Goal: Browse casually

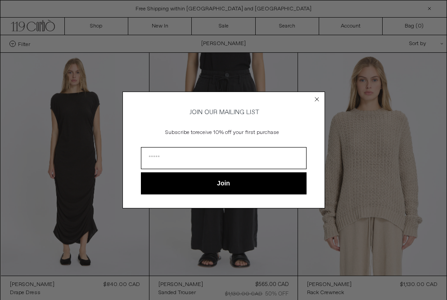
click at [318, 97] on circle "Close dialog" at bounding box center [317, 99] width 9 height 9
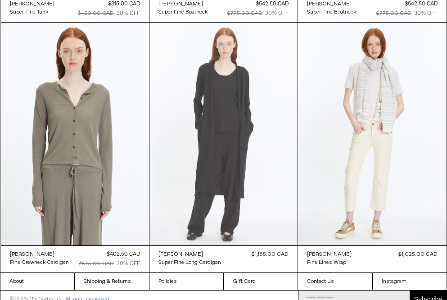
scroll to position [2540, 0]
